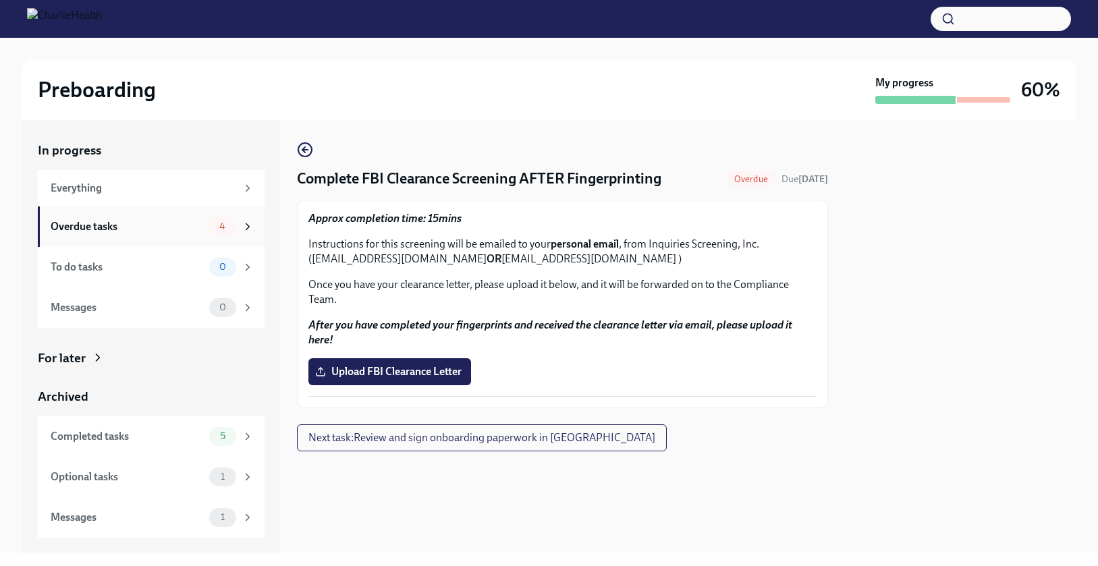
click at [127, 233] on div "Overdue tasks" at bounding box center [127, 226] width 153 height 15
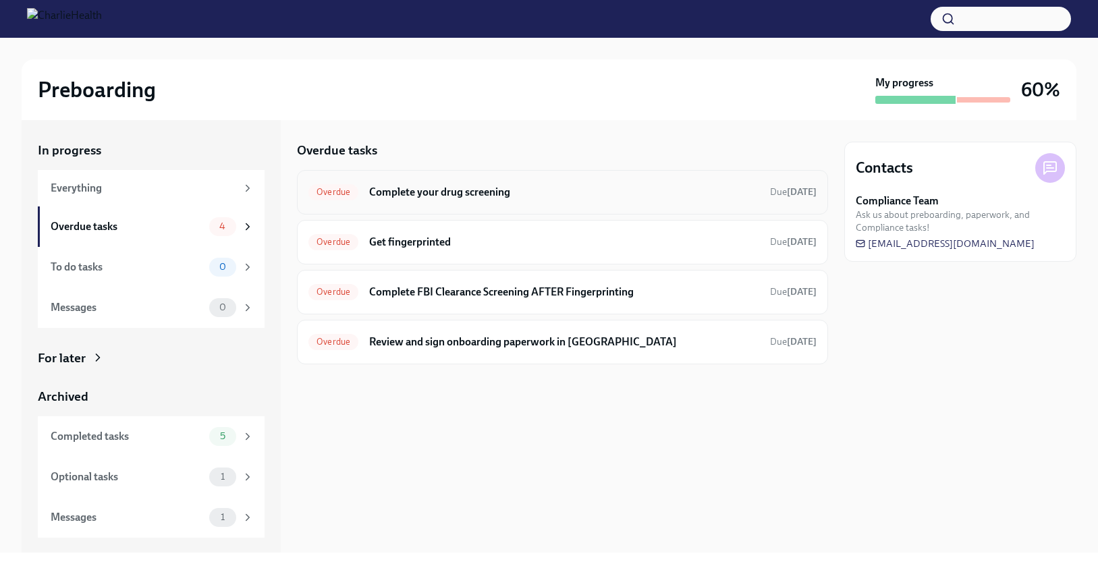
click at [436, 202] on div "Overdue Complete your drug screening Due 9 days ago" at bounding box center [563, 193] width 508 height 22
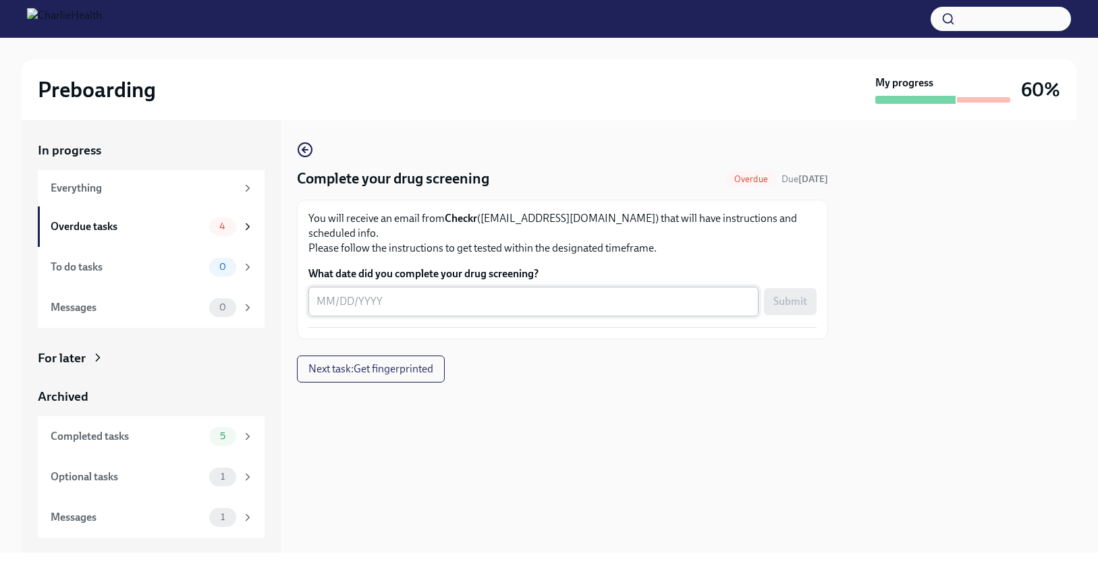
click at [356, 294] on textarea "What date did you complete your drug screening?" at bounding box center [534, 302] width 434 height 16
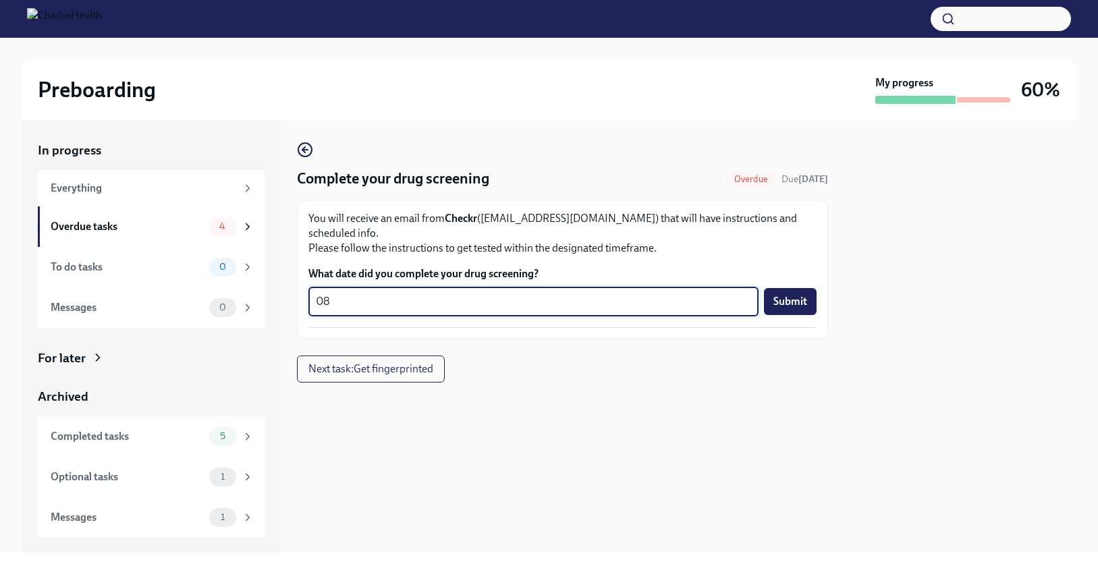
type textarea "0"
type textarea "08/05/25"
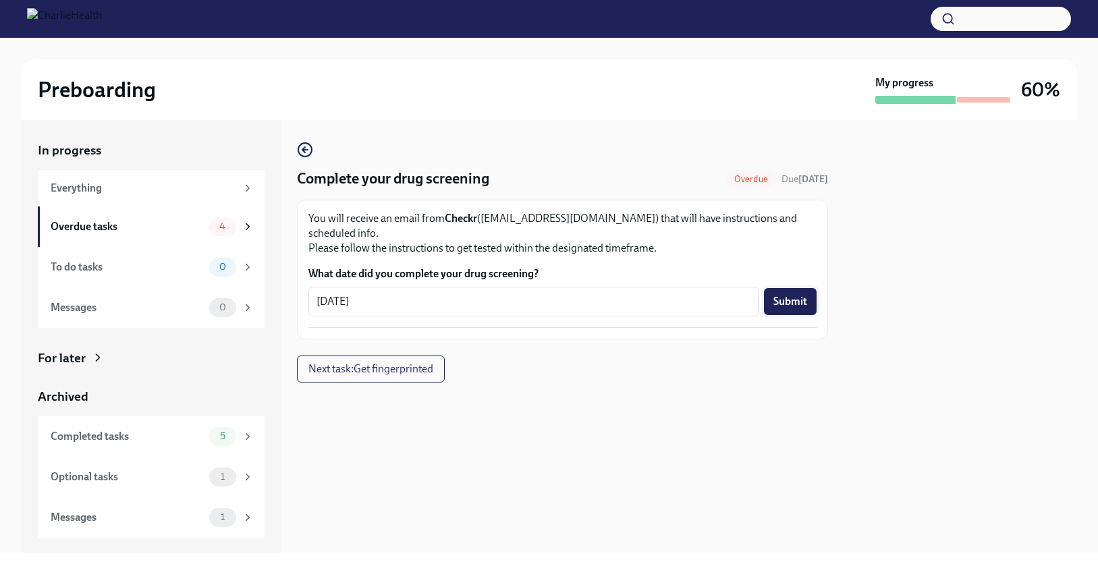
click at [782, 295] on span "Submit" at bounding box center [791, 302] width 34 height 14
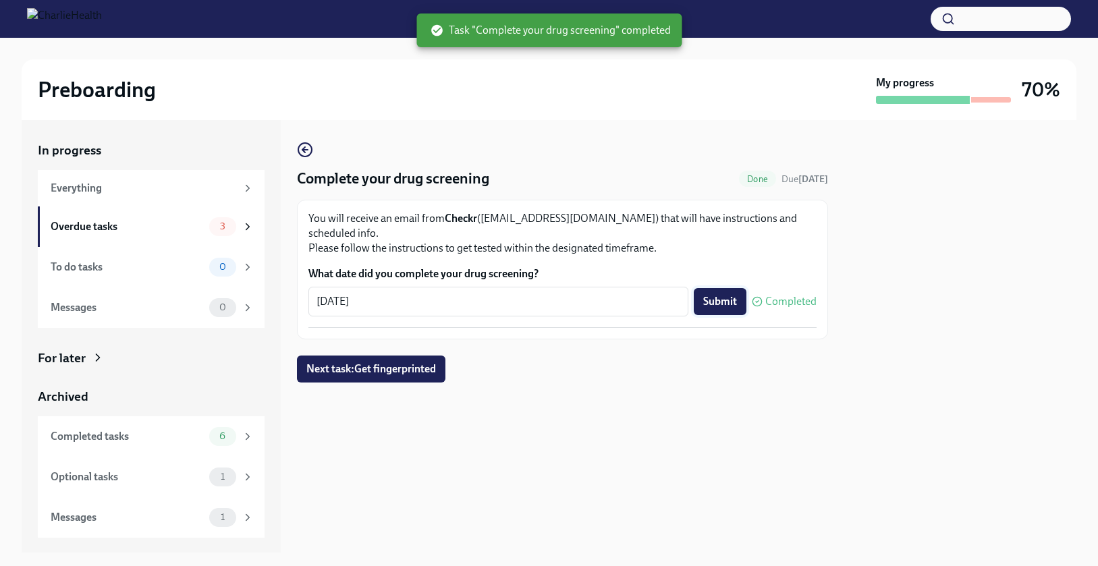
click at [712, 295] on span "Submit" at bounding box center [720, 302] width 34 height 14
click at [412, 363] on span "Next task : Get fingerprinted" at bounding box center [371, 370] width 130 height 14
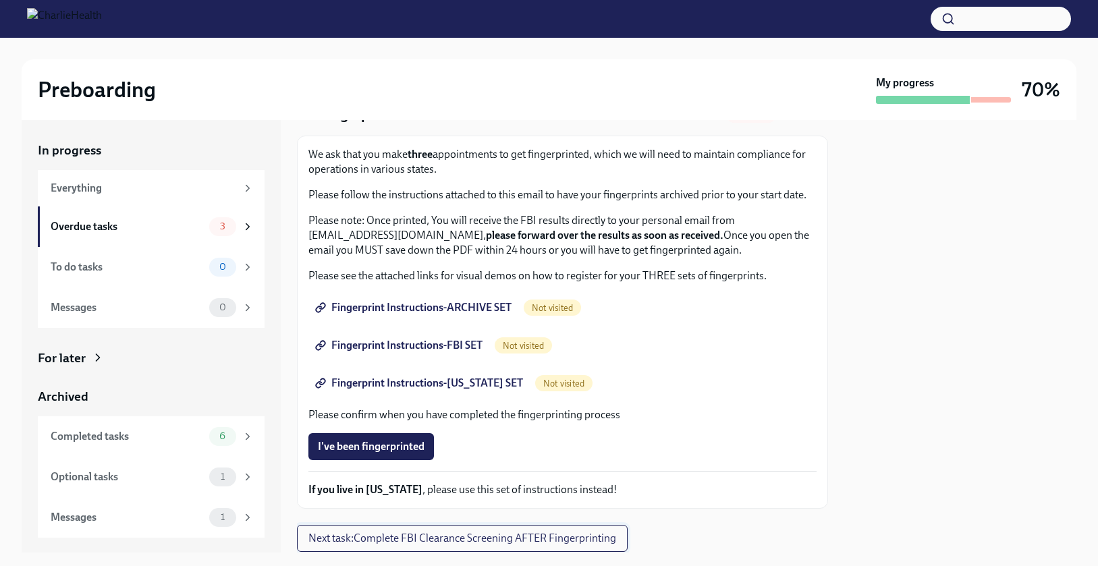
scroll to position [68, 0]
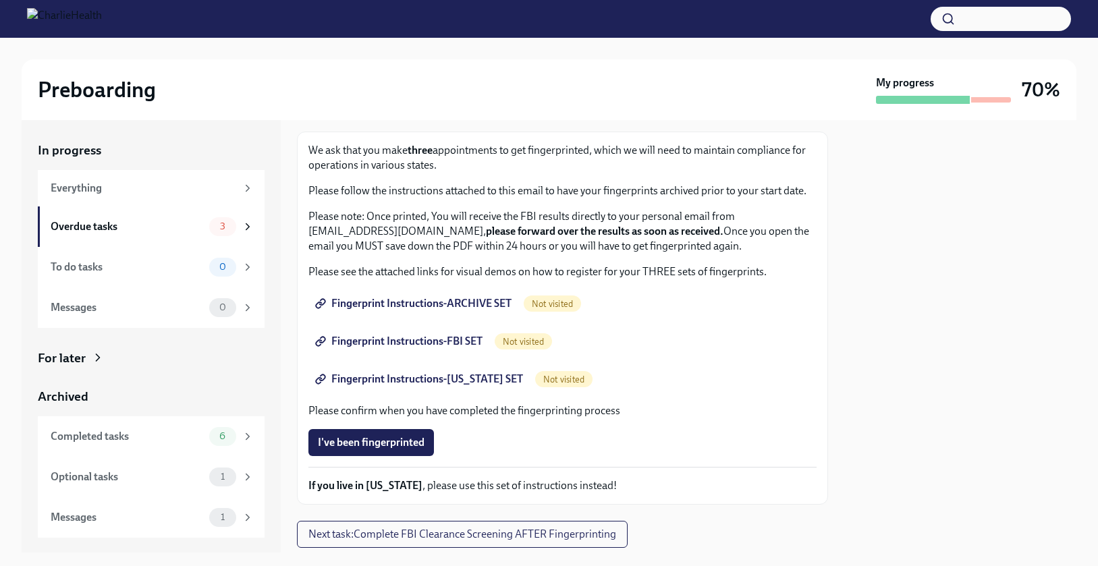
click at [442, 302] on span "Fingerprint Instructions-ARCHIVE SET" at bounding box center [415, 304] width 194 height 14
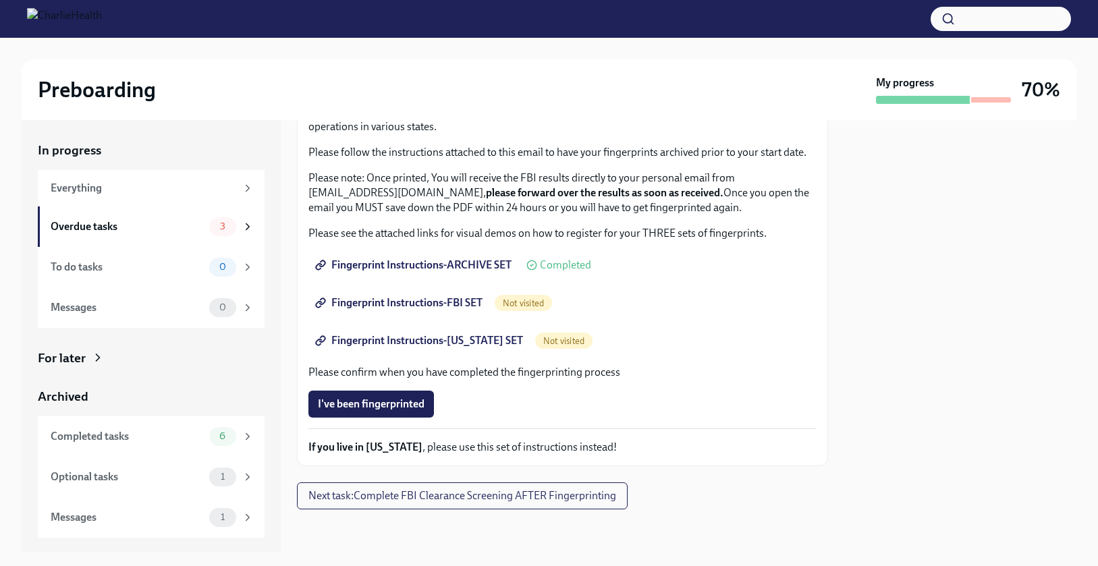
scroll to position [107, 0]
click at [420, 302] on span "Fingerprint Instructions-FBI SET" at bounding box center [400, 303] width 165 height 14
click at [550, 343] on span "Not visited" at bounding box center [563, 341] width 57 height 10
click at [550, 340] on span "Not visited" at bounding box center [563, 341] width 57 height 10
click at [485, 342] on span "Fingerprint Instructions-FLORIDA SET" at bounding box center [420, 341] width 205 height 14
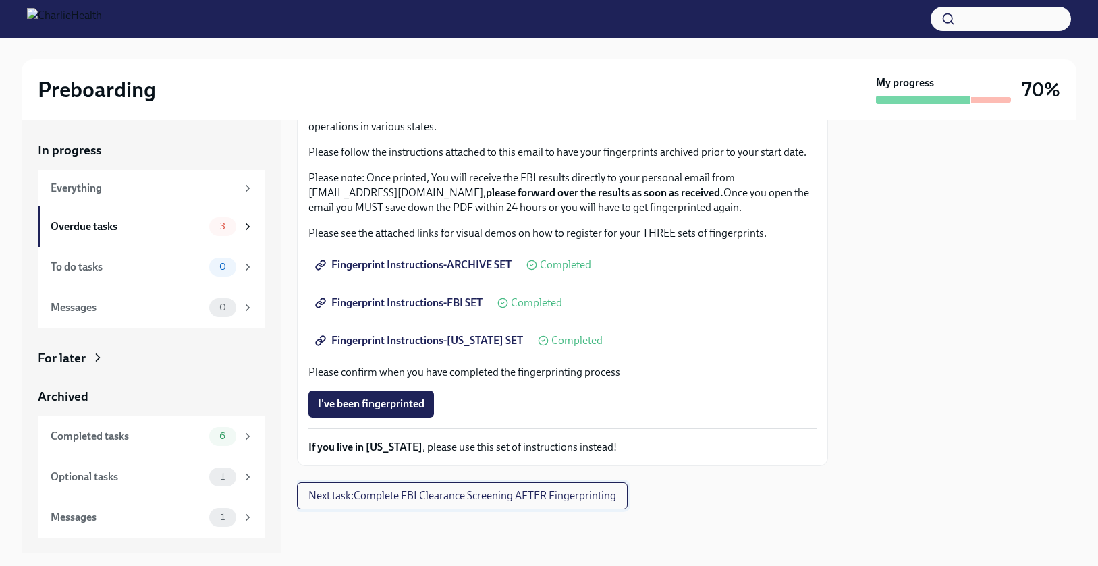
scroll to position [0, 0]
click at [216, 214] on div "Overdue tasks 3" at bounding box center [151, 227] width 227 height 41
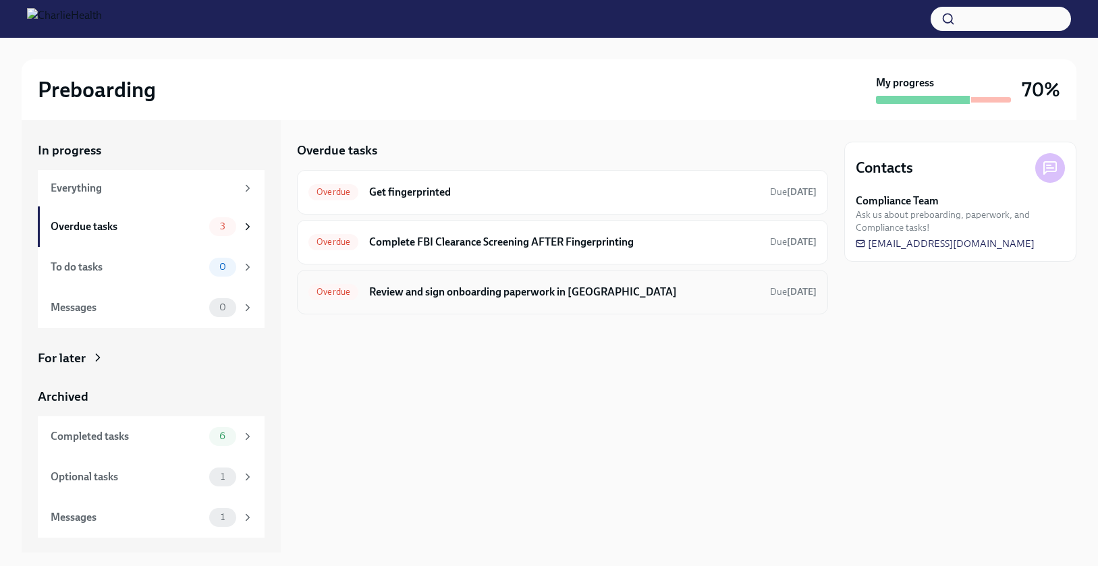
click at [423, 292] on h6 "Review and sign onboarding paperwork in UKG" at bounding box center [564, 292] width 390 height 15
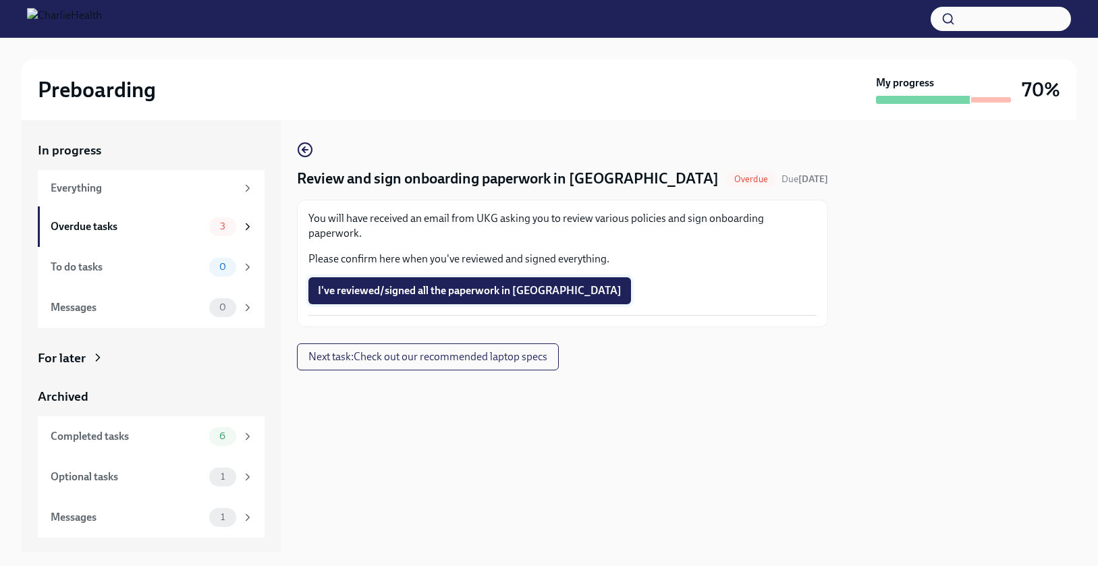
click at [415, 284] on span "I've reviewed/signed all the paperwork in UKG" at bounding box center [470, 291] width 304 height 14
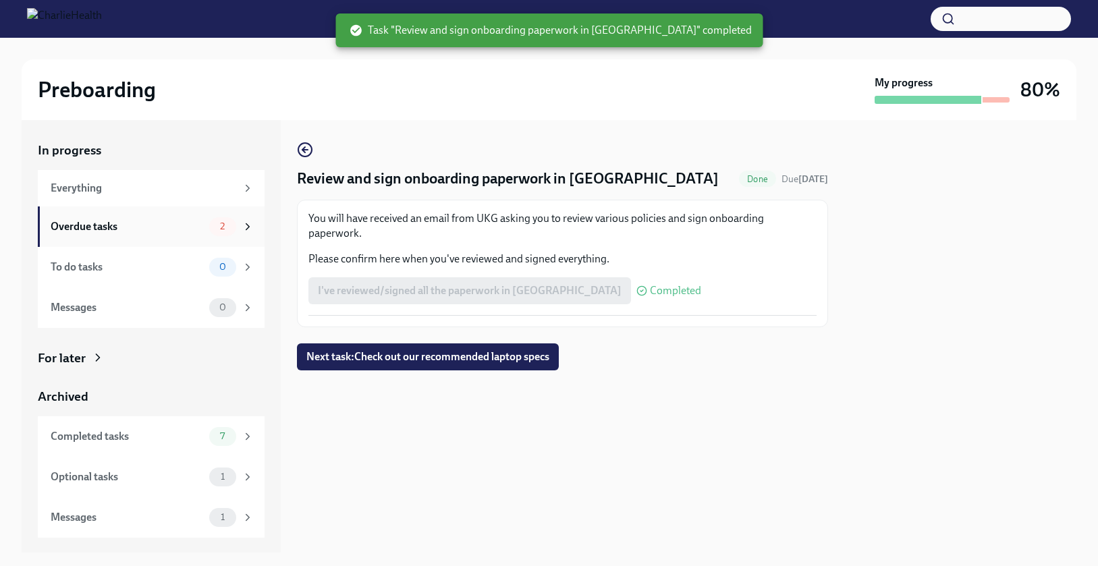
click at [196, 225] on div "Overdue tasks" at bounding box center [127, 226] width 153 height 15
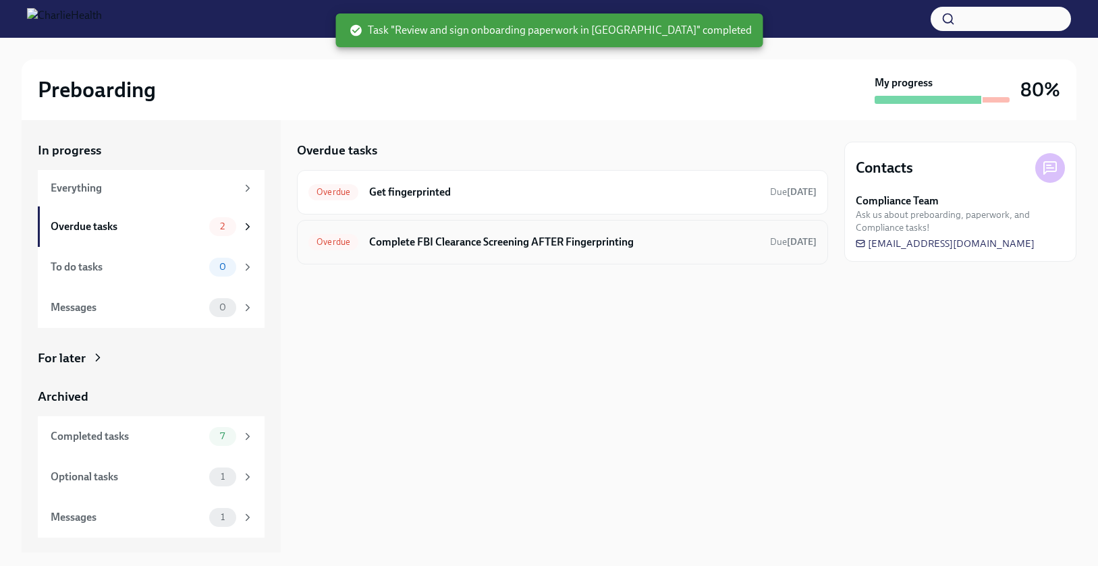
click at [390, 248] on h6 "Complete FBI Clearance Screening AFTER Fingerprinting" at bounding box center [564, 242] width 390 height 15
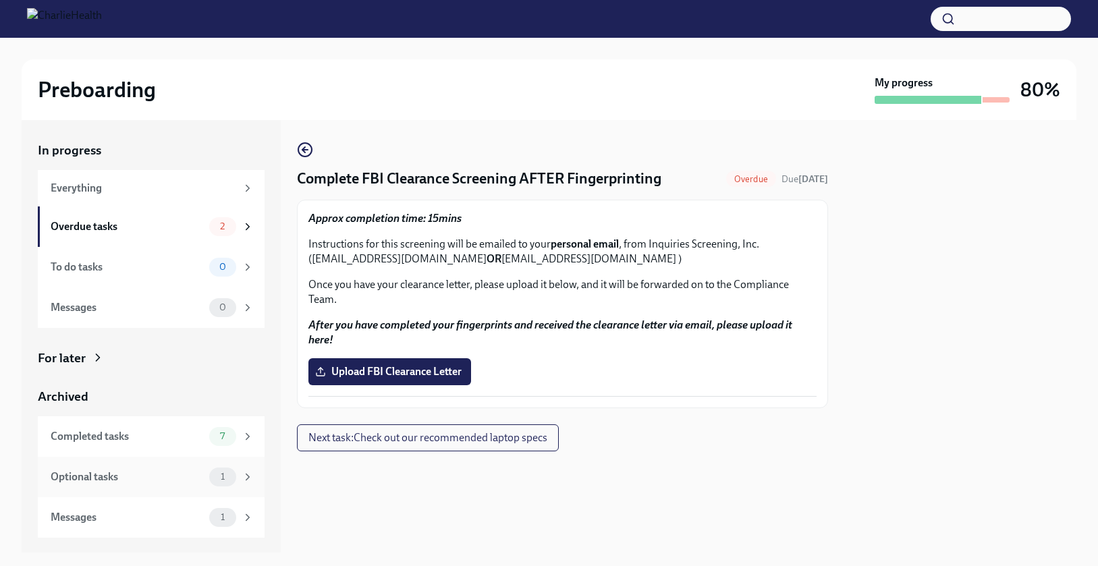
click at [199, 485] on div "Optional tasks 1" at bounding box center [151, 477] width 227 height 41
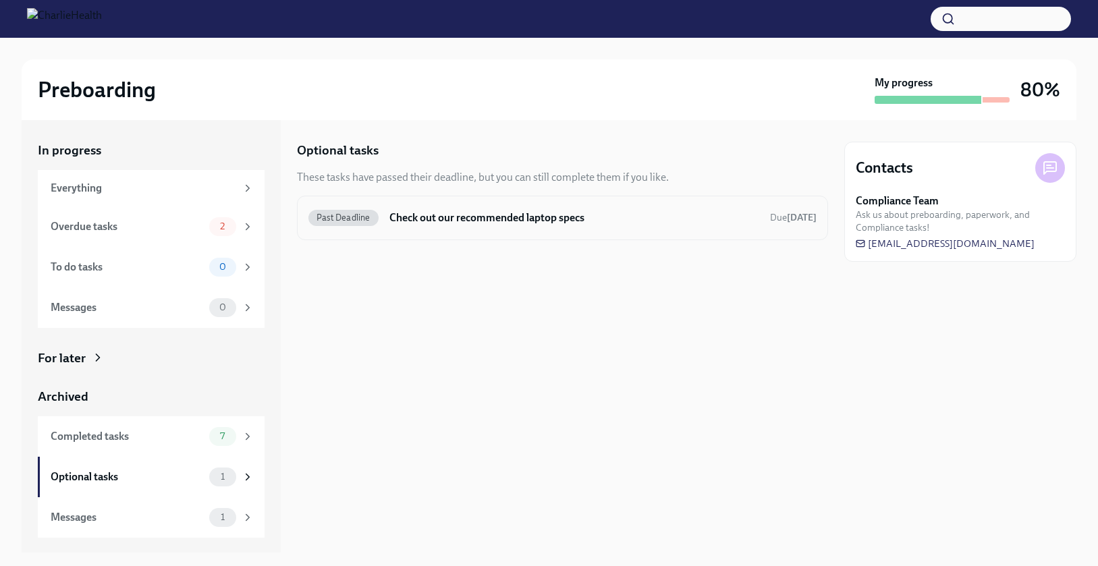
click at [415, 218] on h6 "Check out our recommended laptop specs" at bounding box center [575, 218] width 370 height 15
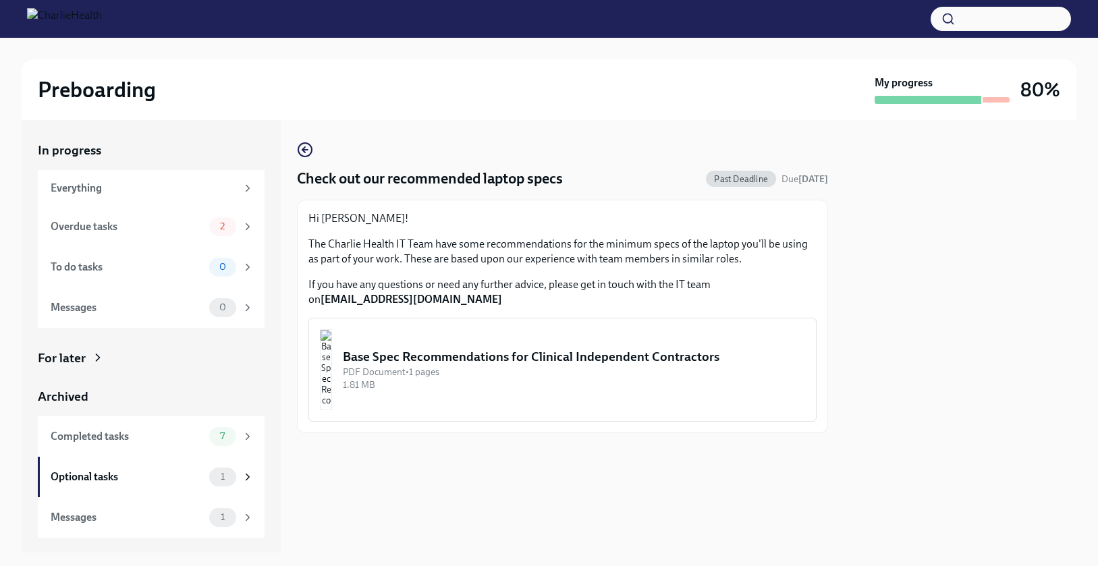
click at [417, 391] on div "1.81 MB" at bounding box center [574, 385] width 462 height 13
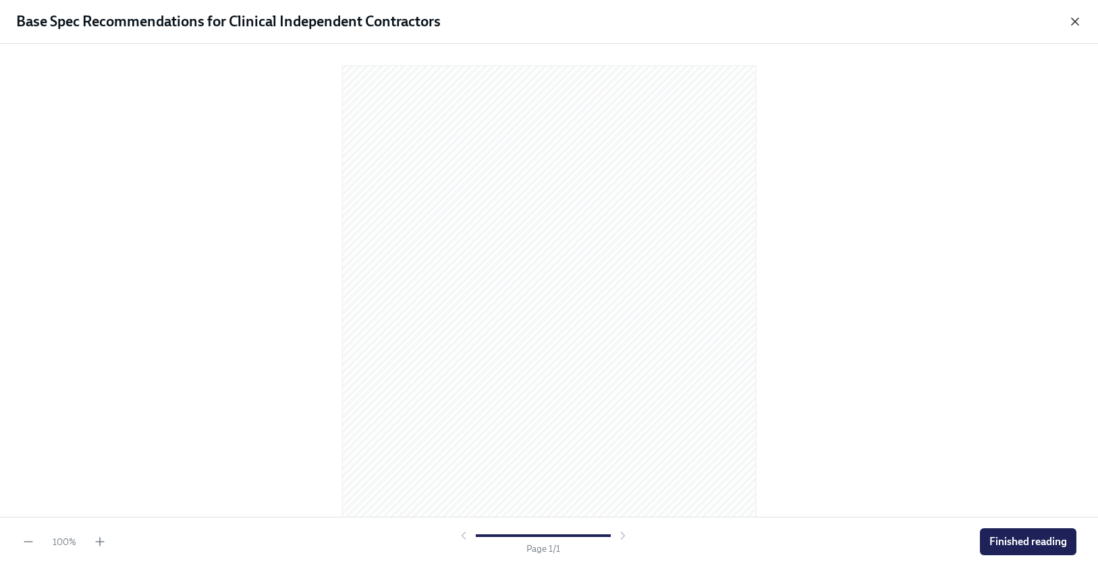
click at [1077, 18] on icon "button" at bounding box center [1076, 22] width 14 height 14
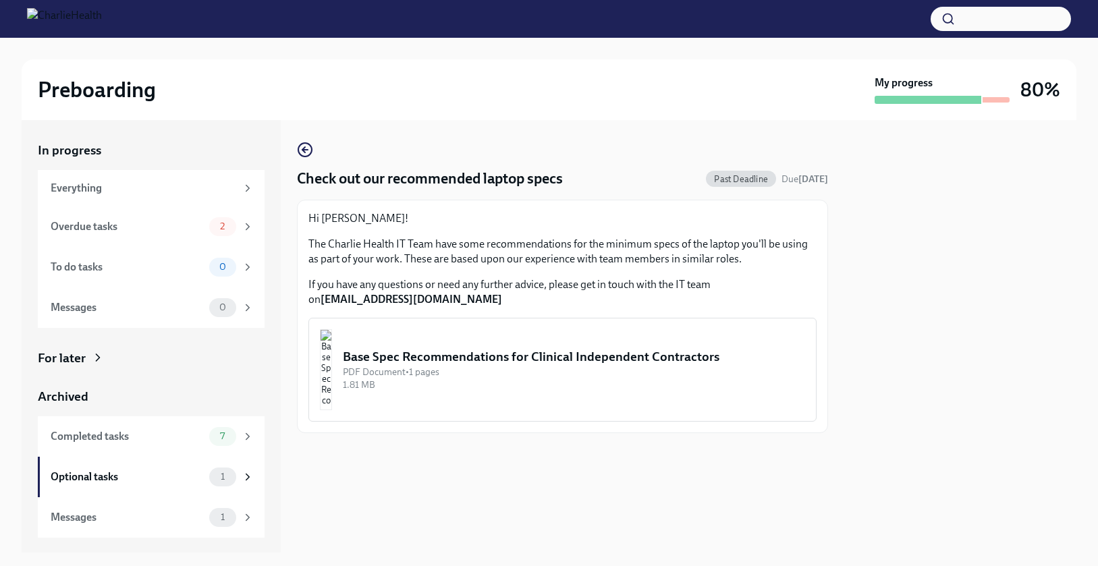
click at [709, 321] on button "Base Spec Recommendations for Clinical Independent Contractors PDF Document • 1…" at bounding box center [563, 370] width 508 height 104
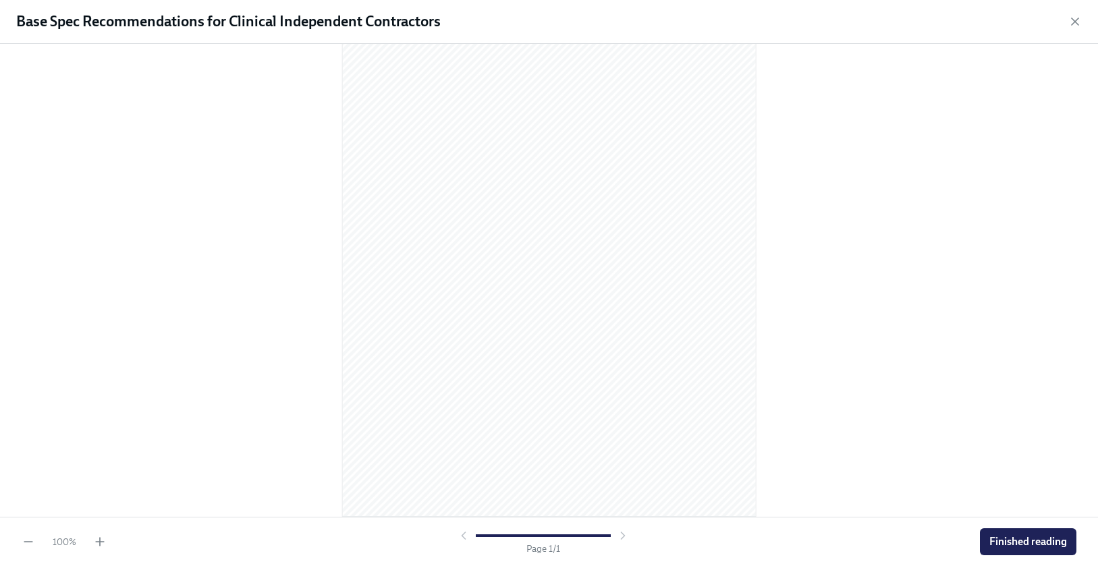
scroll to position [84, 0]
click at [1006, 539] on span "Finished reading" at bounding box center [1029, 542] width 78 height 14
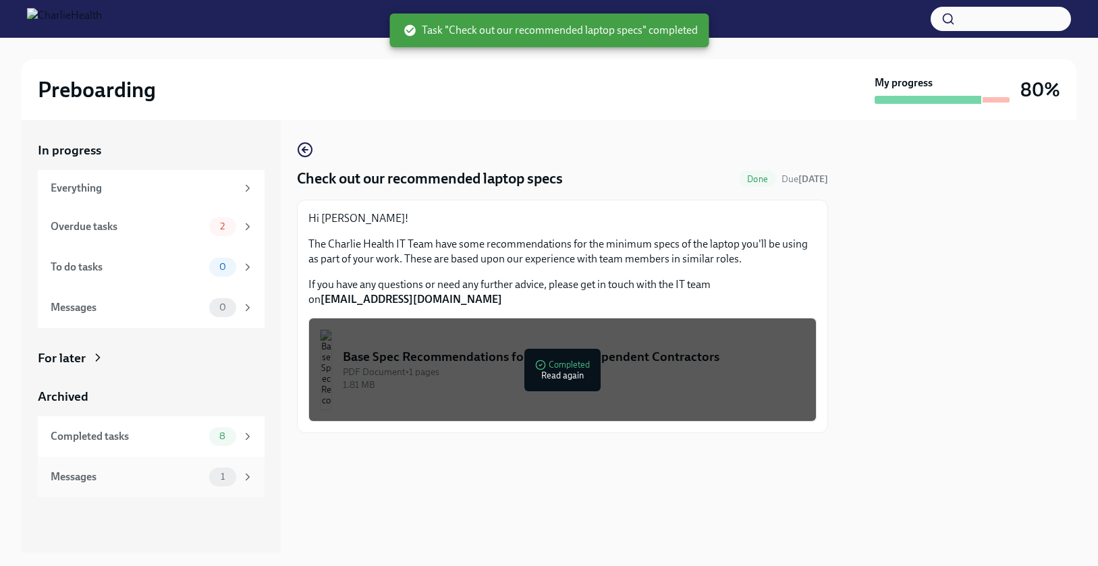
scroll to position [0, 0]
click at [226, 472] on span "1" at bounding box center [223, 477] width 20 height 10
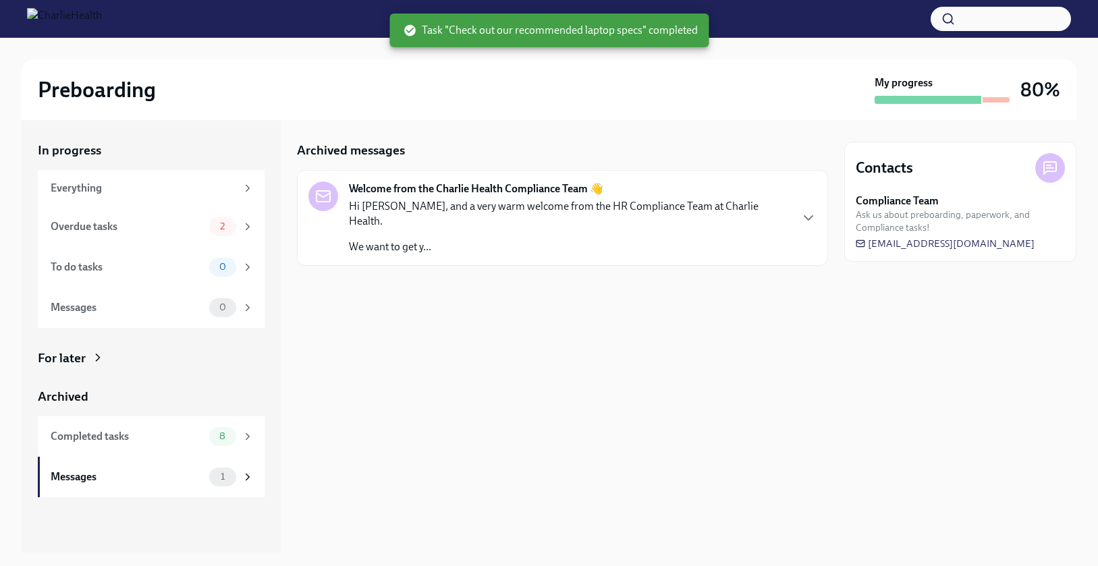
click at [424, 207] on p "Hi Cameron, and a very warm welcome from the HR Compliance Team at Charlie Heal…" at bounding box center [569, 214] width 441 height 30
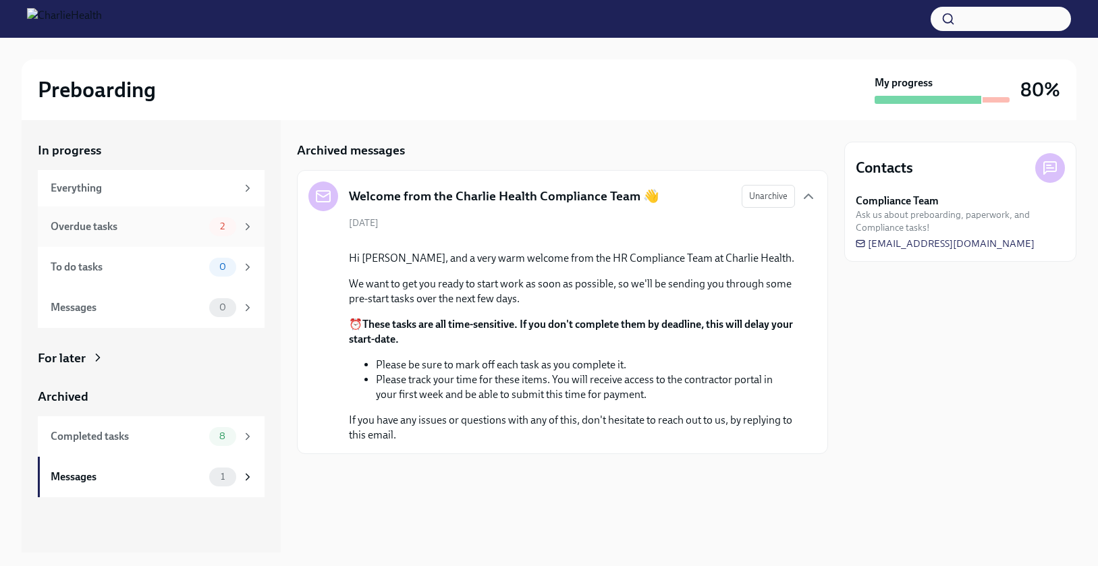
click at [206, 227] on div "Overdue tasks 2" at bounding box center [152, 226] width 203 height 19
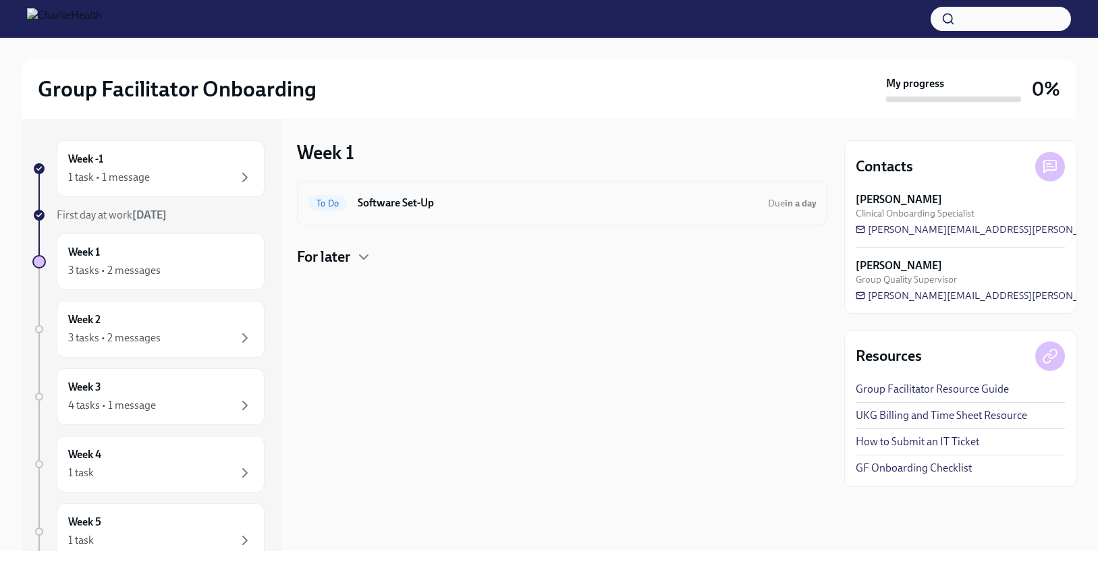
click at [371, 201] on h6 "Software Set-Up" at bounding box center [558, 203] width 400 height 15
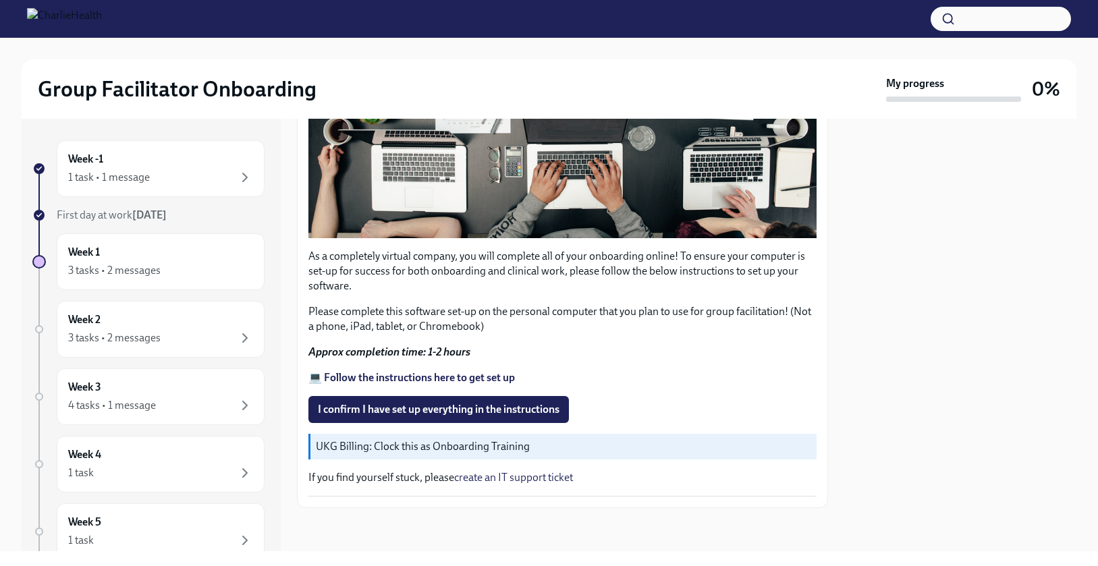
scroll to position [364, 0]
click at [504, 398] on button "I confirm I have set up everything in the instructions" at bounding box center [439, 409] width 261 height 27
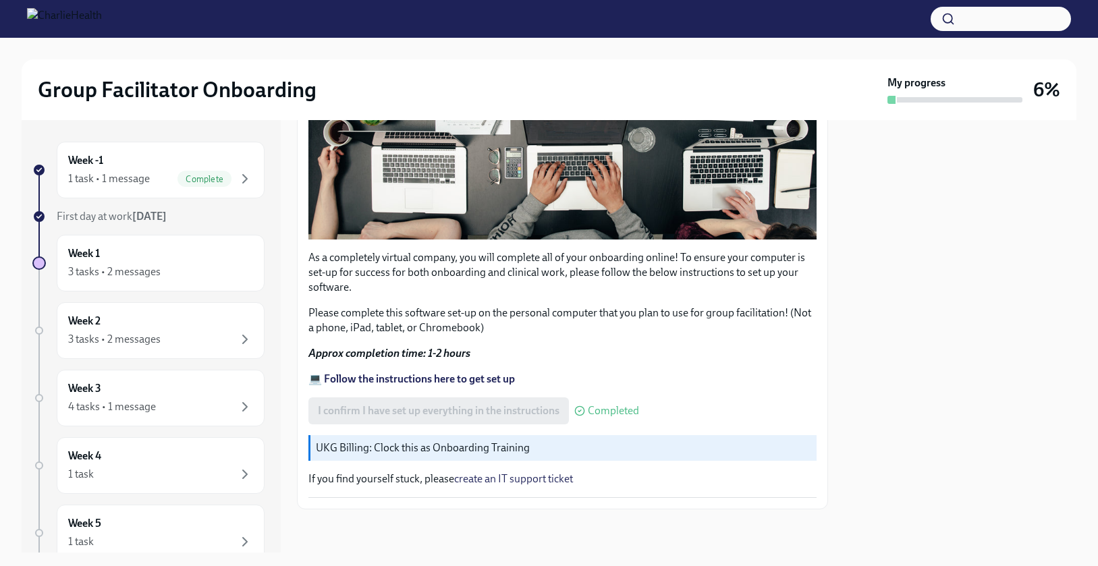
scroll to position [0, 0]
click at [199, 273] on div "3 tasks • 2 messages" at bounding box center [160, 272] width 185 height 16
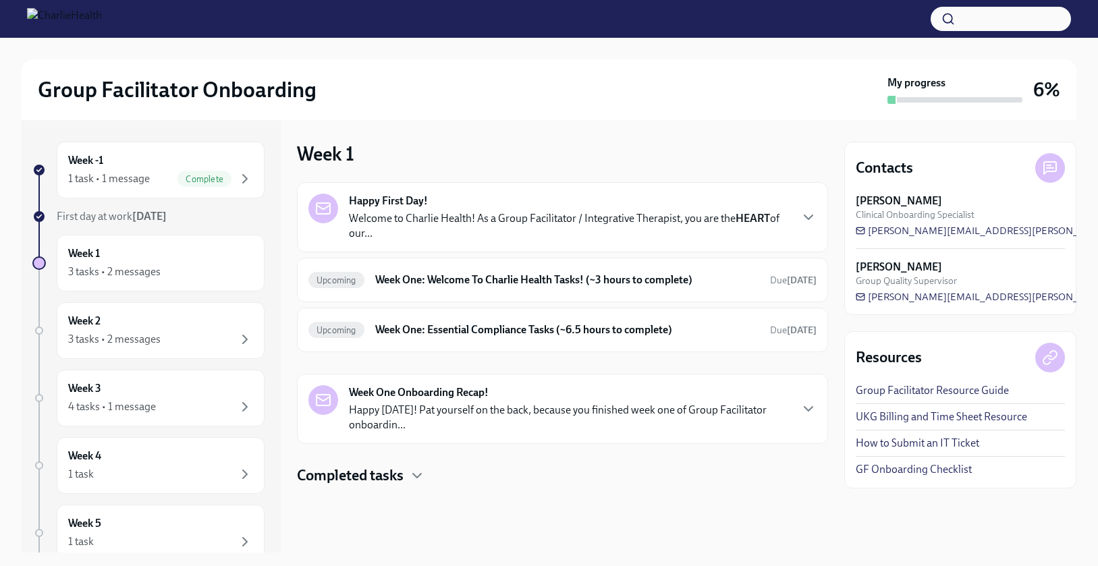
click at [370, 227] on p "Welcome to Charlie Health! As a Group Facilitator / Integrative Therapist, you …" at bounding box center [569, 226] width 441 height 30
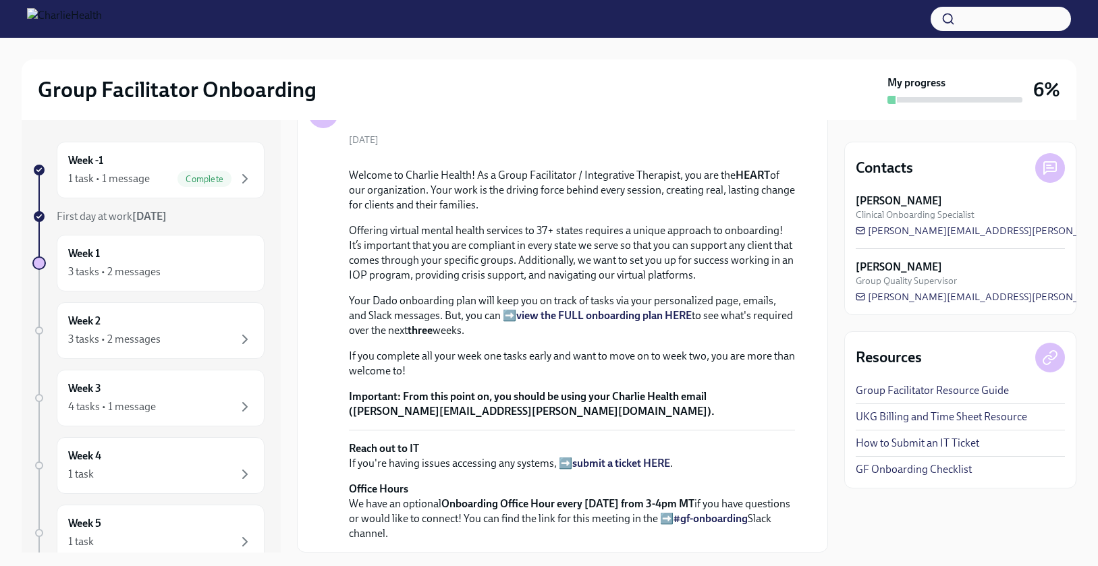
scroll to position [119, 0]
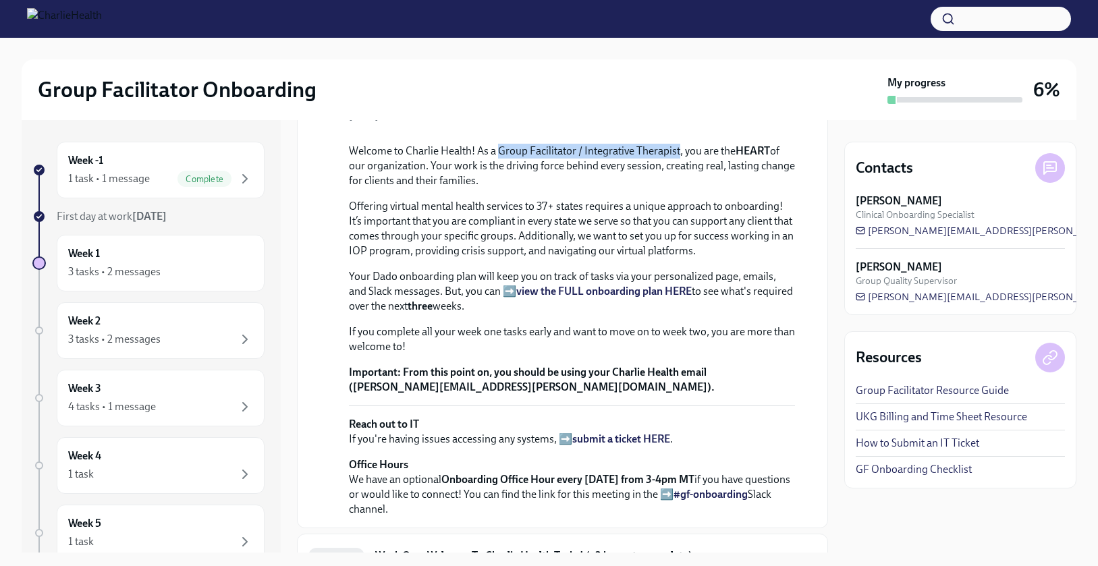
drag, startPoint x: 500, startPoint y: 336, endPoint x: 678, endPoint y: 344, distance: 179.1
click at [678, 188] on p "Welcome to Charlie Health! As a Group Facilitator / Integrative Therapist, you …" at bounding box center [572, 166] width 446 height 45
copy p "Group Facilitator / Integrative Therapist"
click at [568, 259] on p "Offering virtual mental health services to 37+ states requires a unique approac…" at bounding box center [572, 228] width 446 height 59
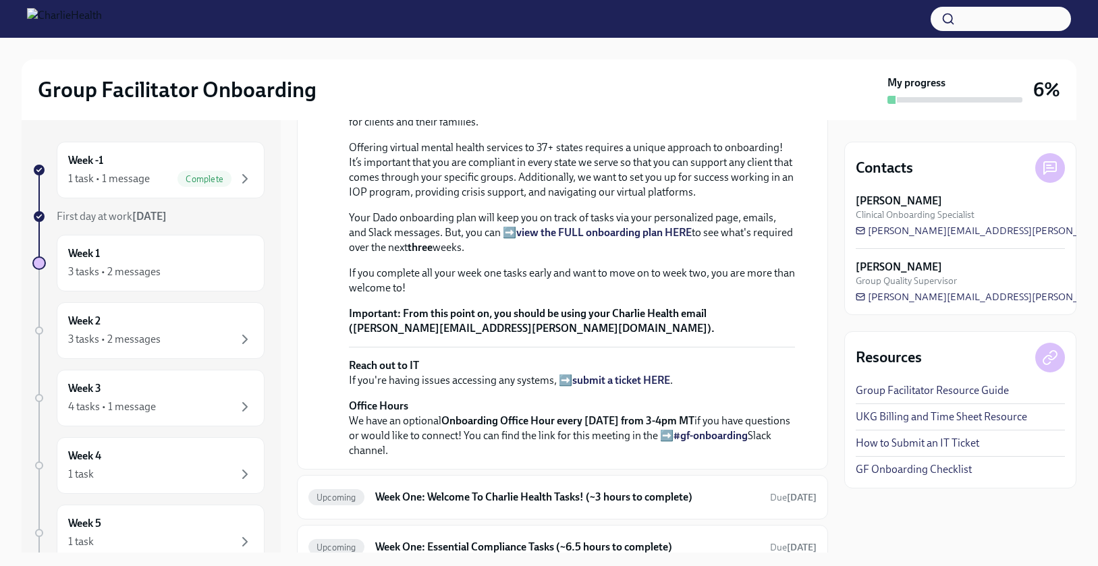
scroll to position [173, 0]
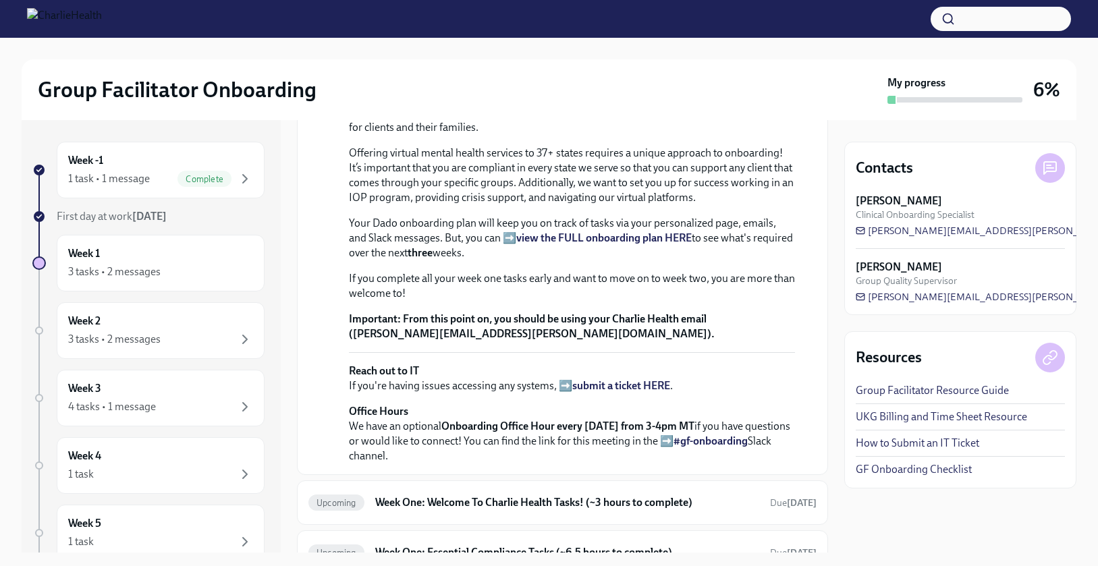
drag, startPoint x: 344, startPoint y: 281, endPoint x: 501, endPoint y: 321, distance: 161.8
click at [501, 321] on div "[DATE] Welcome to Charlie Health! As a Group Facilitator / Integrative Therapis…" at bounding box center [563, 260] width 508 height 408
copy p "Welcome to Charlie Health! As a Group Facilitator / Integrative Therapist, you …"
